Goal: Find specific page/section: Find specific page/section

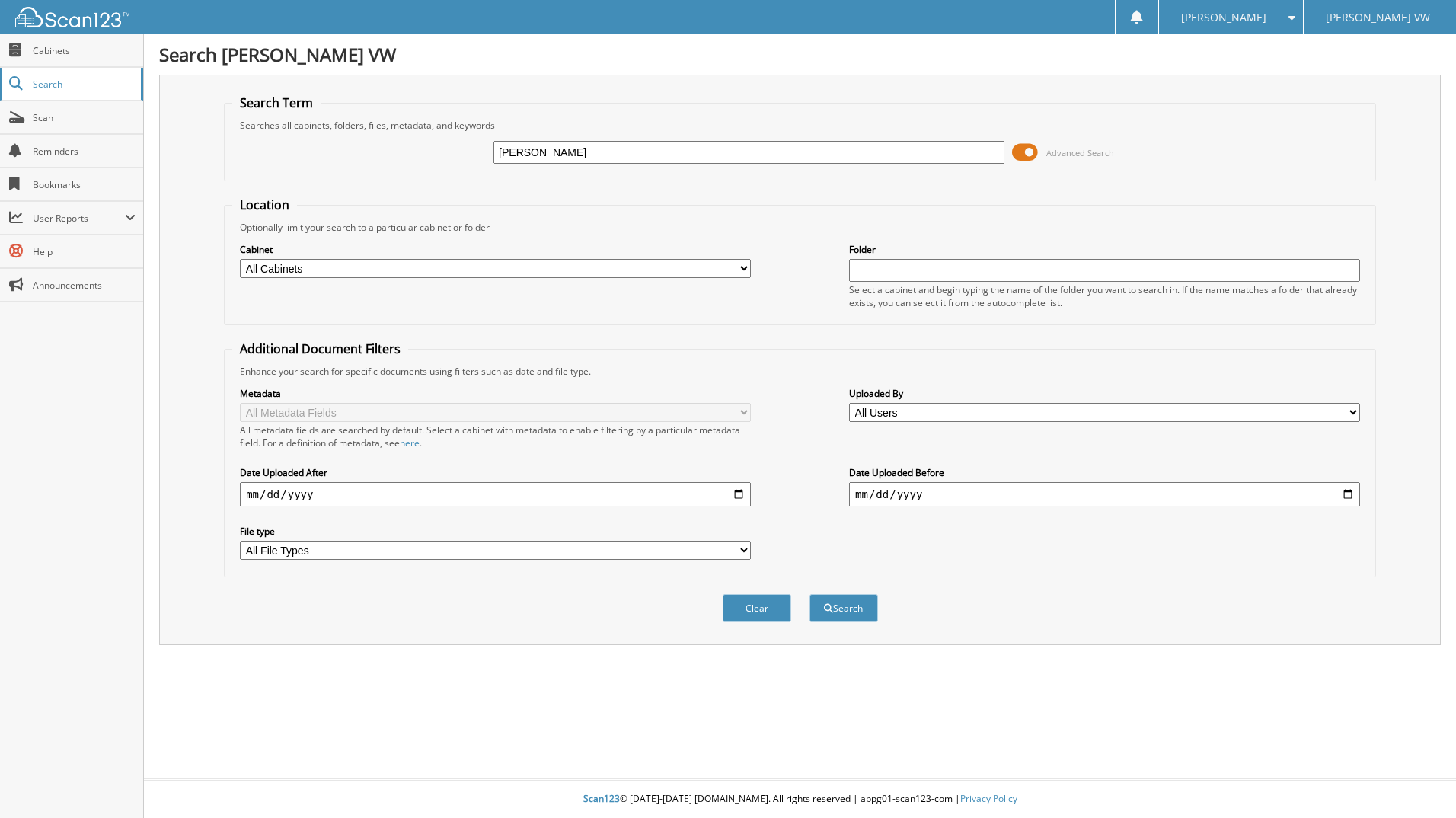
type input "HEISLER"
click at [809, 594] on button "Search" at bounding box center [844, 608] width 68 height 28
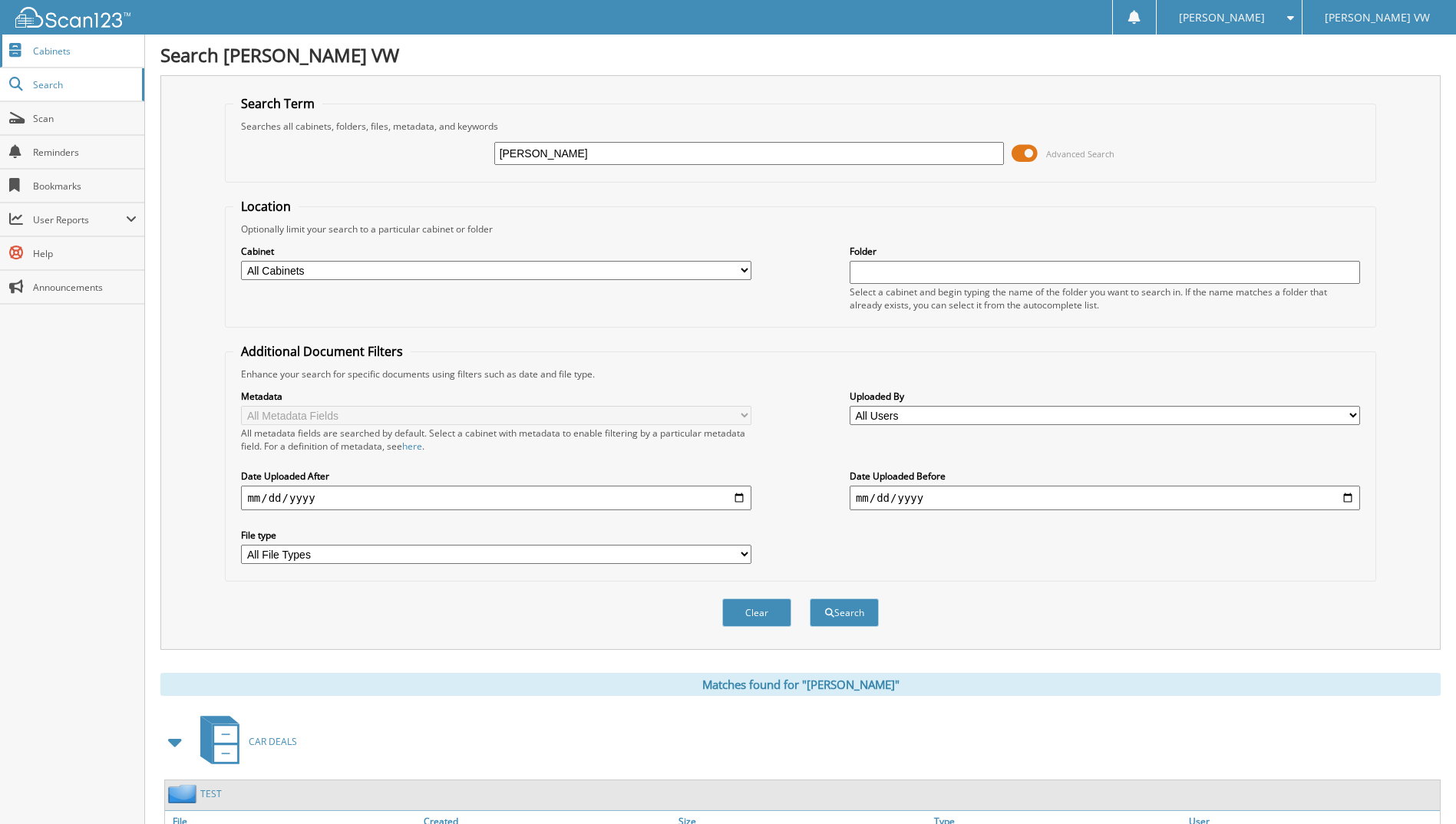
click at [61, 51] on span "Cabinets" at bounding box center [84, 51] width 104 height 13
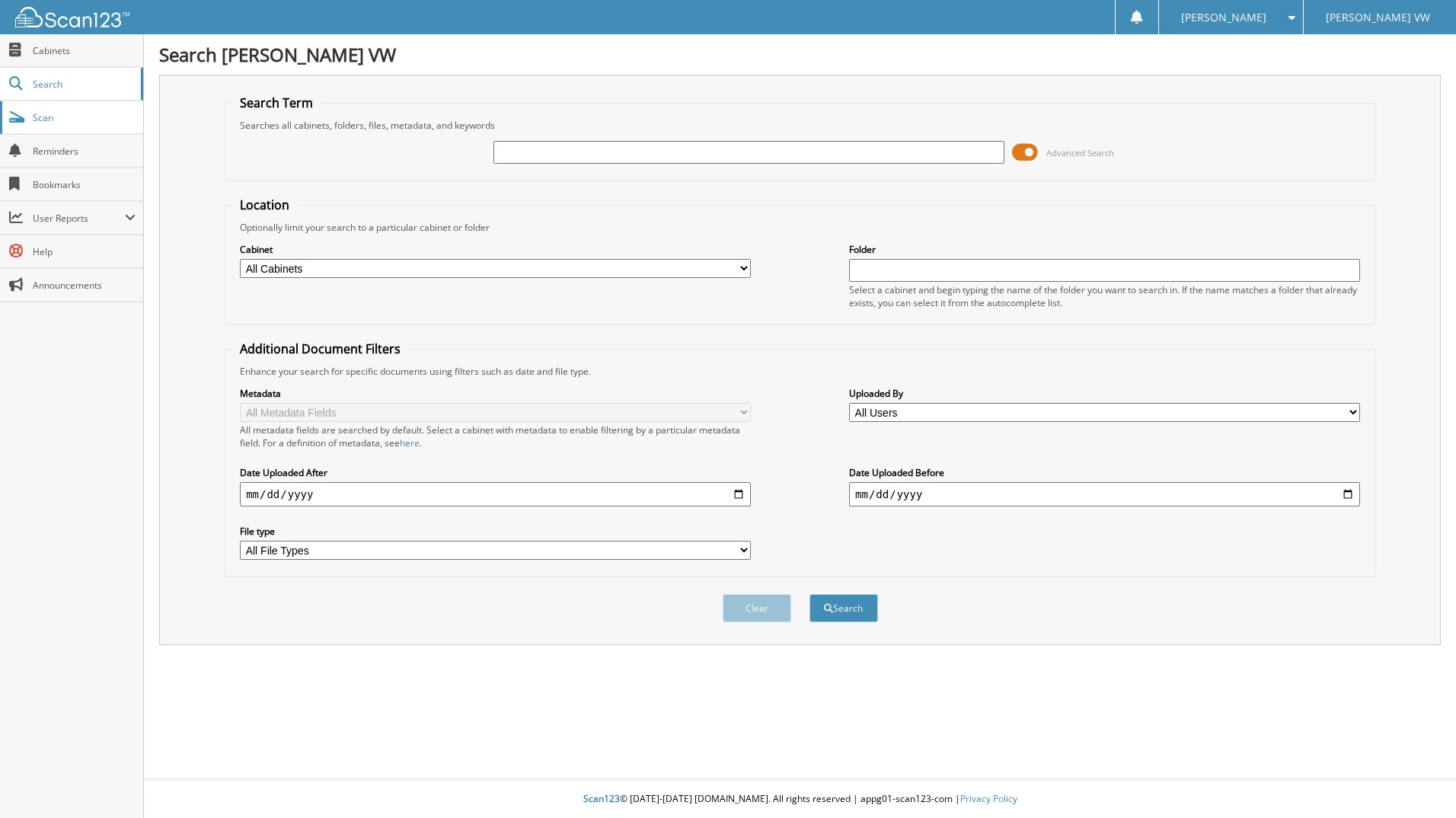
click at [53, 119] on span "Scan" at bounding box center [84, 118] width 103 height 13
click at [57, 56] on span "Cabinets" at bounding box center [84, 51] width 103 height 13
